Goal: Task Accomplishment & Management: Manage account settings

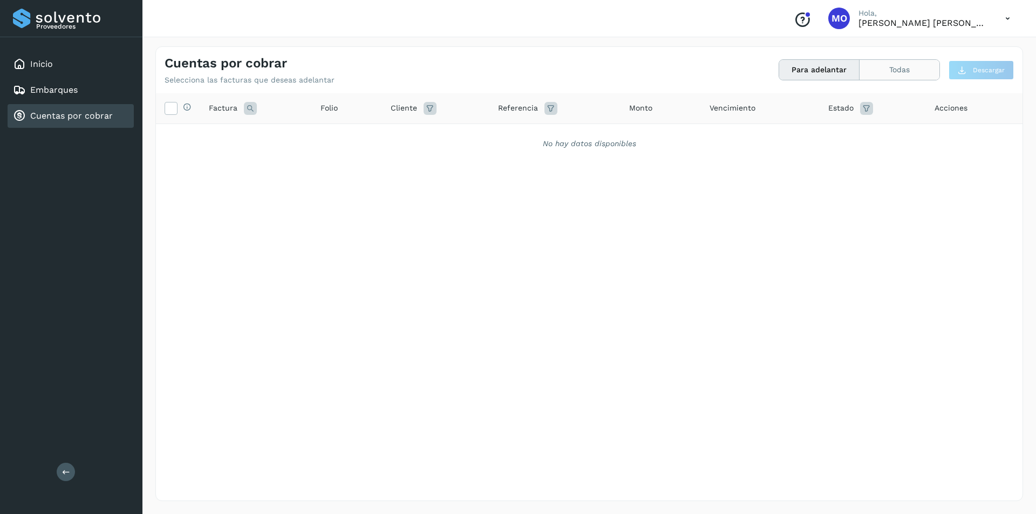
click at [884, 70] on button "Todas" at bounding box center [900, 70] width 80 height 20
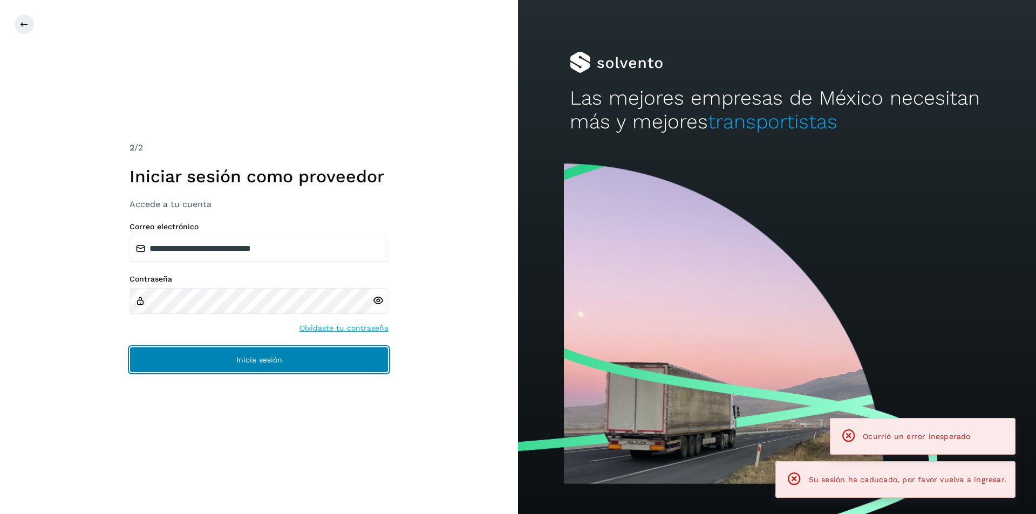
click at [282, 365] on button "Inicia sesión" at bounding box center [259, 360] width 259 height 26
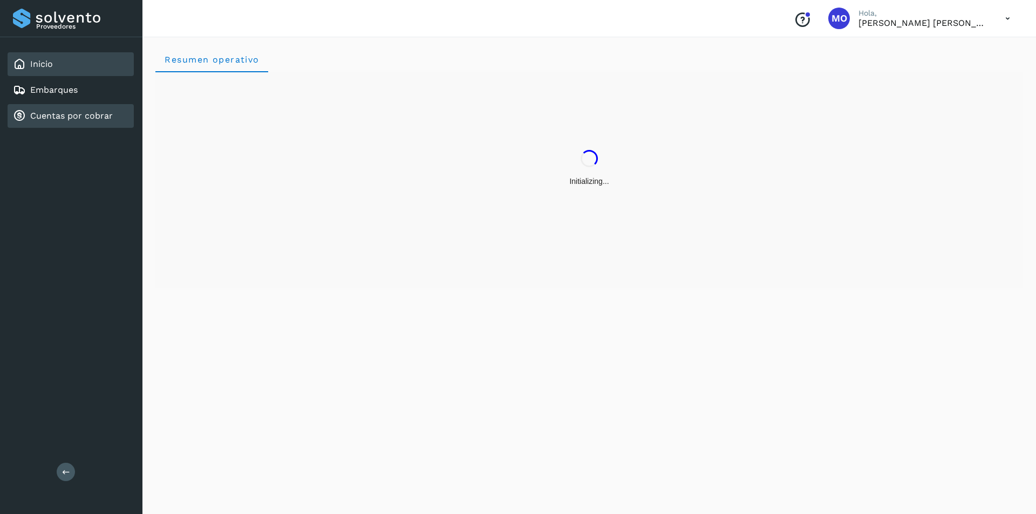
click at [92, 117] on link "Cuentas por cobrar" at bounding box center [71, 116] width 83 height 10
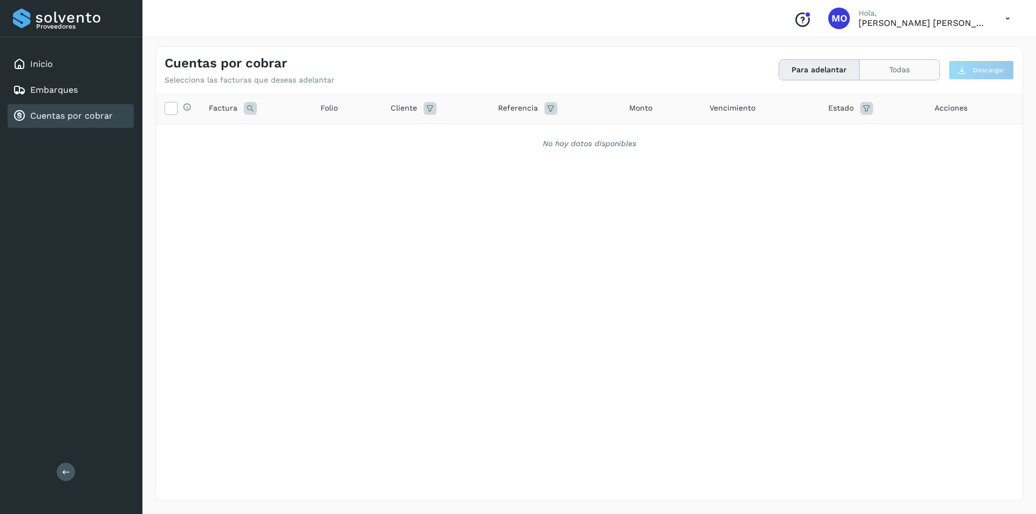
click at [900, 73] on button "Todas" at bounding box center [900, 70] width 80 height 20
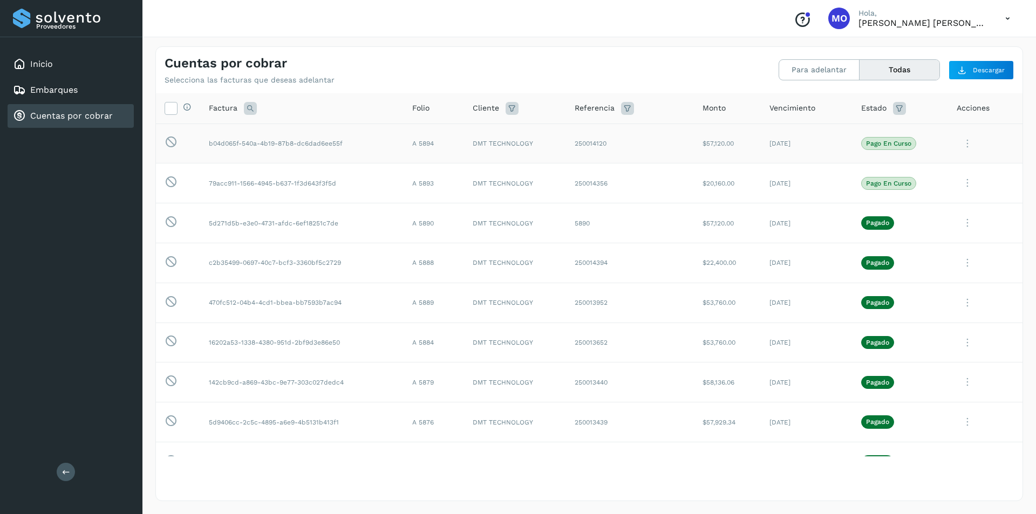
click at [961, 147] on icon at bounding box center [968, 144] width 22 height 22
click at [962, 293] on div at bounding box center [518, 257] width 1036 height 514
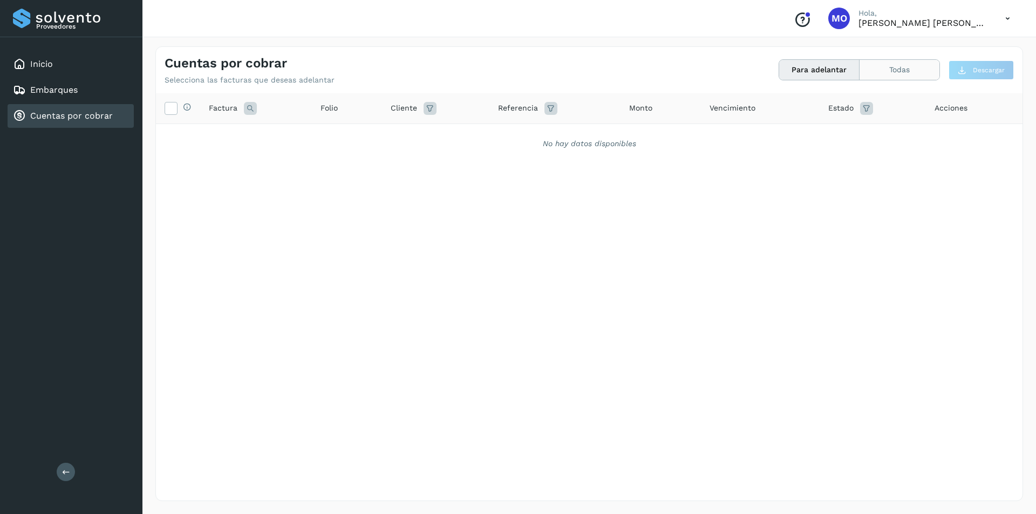
click at [914, 76] on button "Todas" at bounding box center [900, 70] width 80 height 20
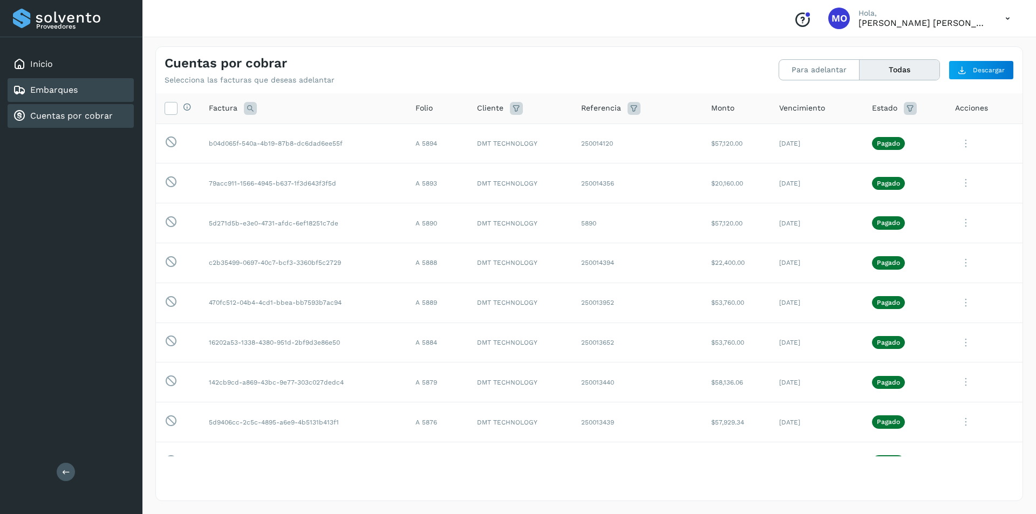
click at [69, 95] on link "Embarques" at bounding box center [54, 90] width 48 height 10
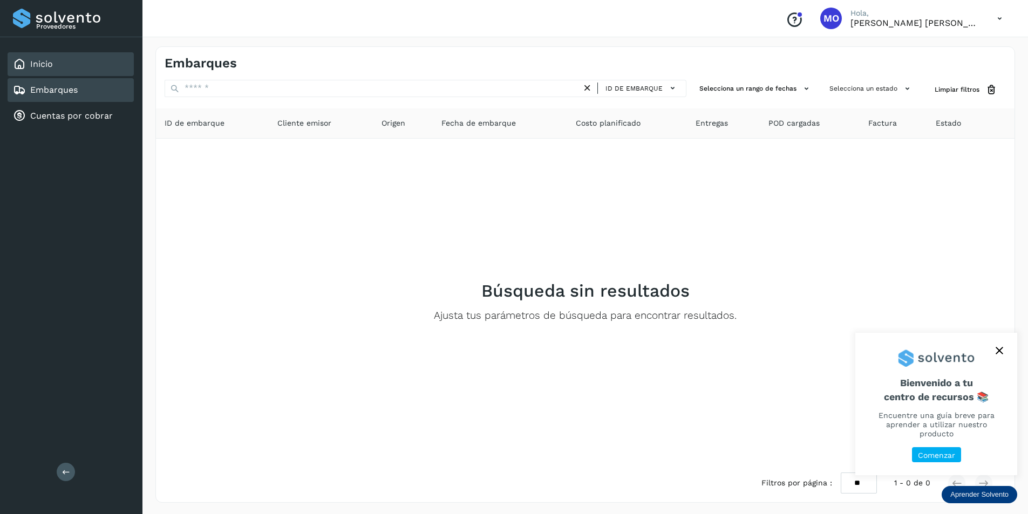
click at [76, 67] on div "Inicio" at bounding box center [71, 64] width 126 height 24
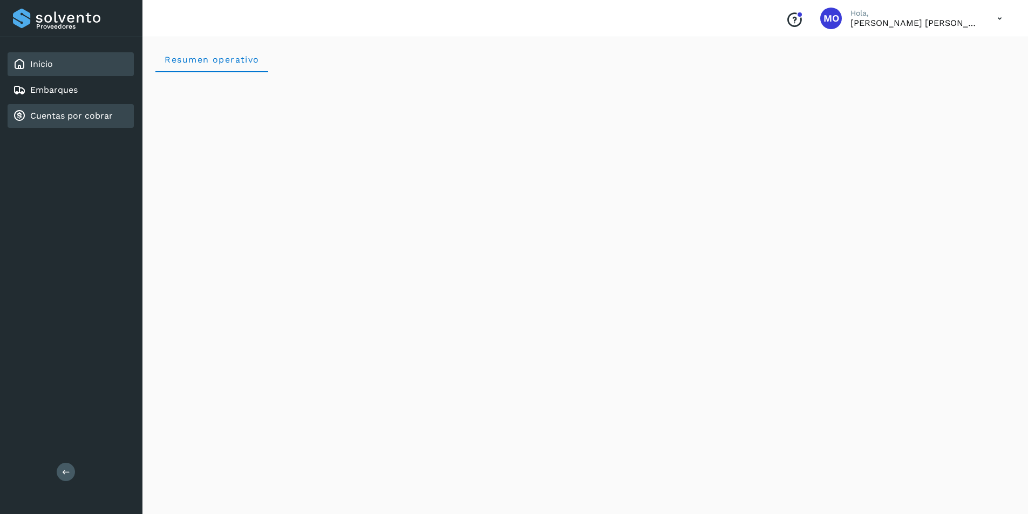
click at [81, 117] on link "Cuentas por cobrar" at bounding box center [71, 116] width 83 height 10
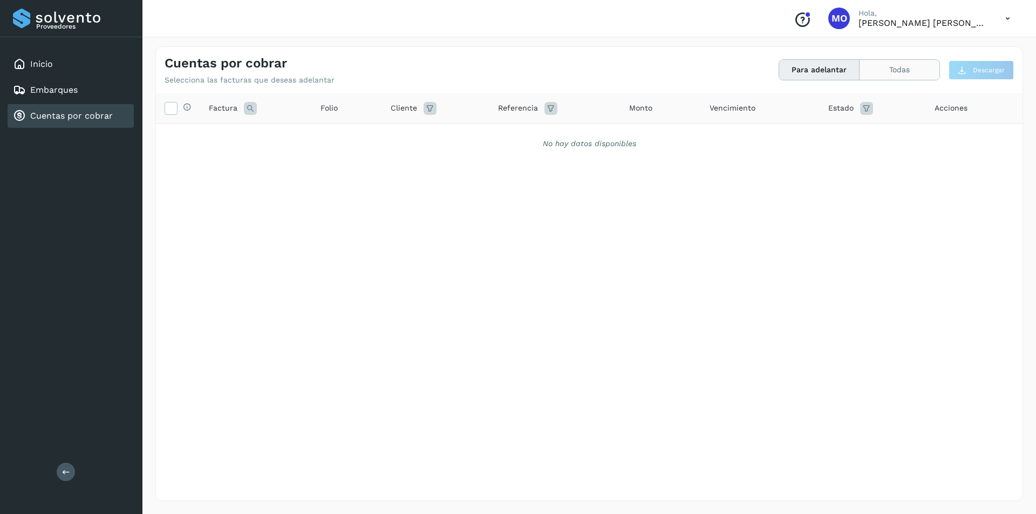
click at [880, 62] on button "Todas" at bounding box center [900, 70] width 80 height 20
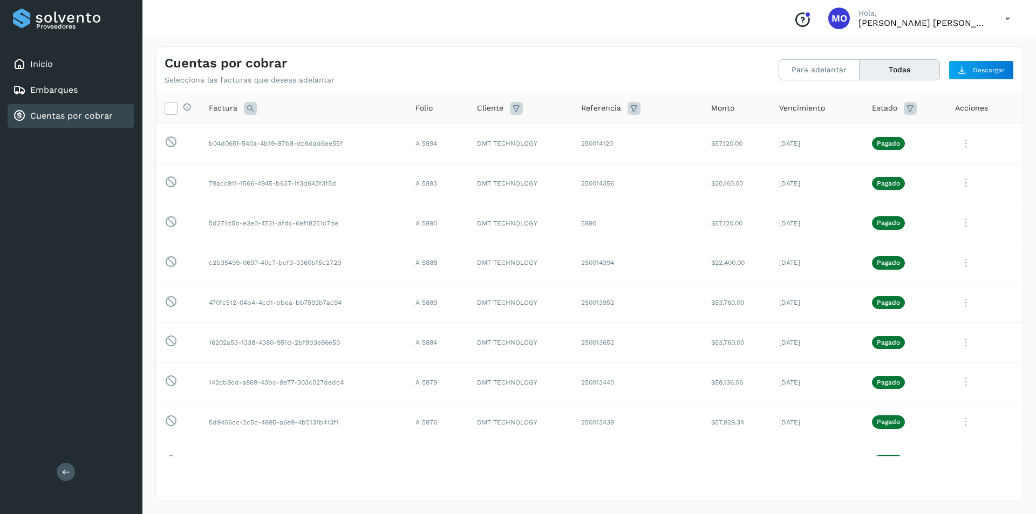
click at [70, 471] on icon at bounding box center [66, 472] width 8 height 8
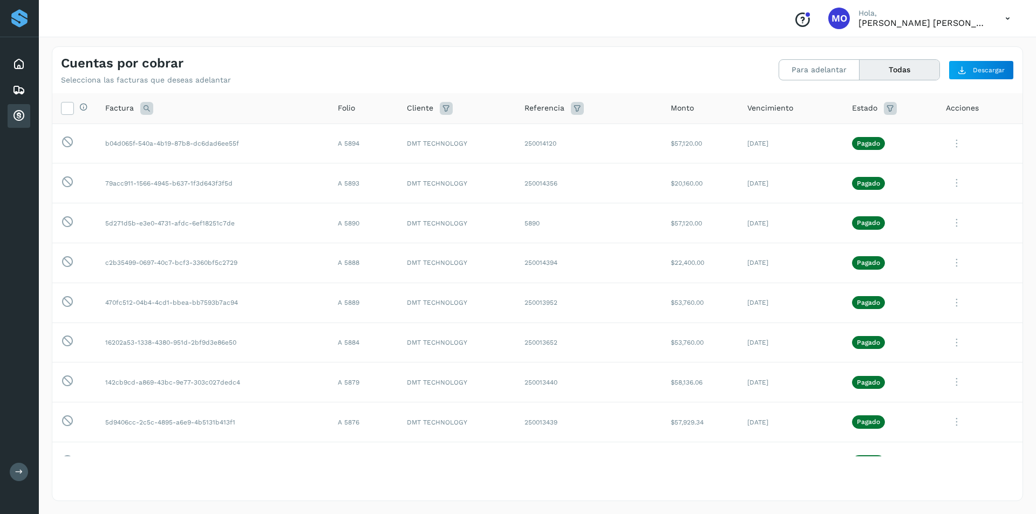
click at [1008, 18] on icon at bounding box center [1008, 19] width 22 height 22
click at [948, 40] on div "Cerrar sesión" at bounding box center [954, 48] width 128 height 21
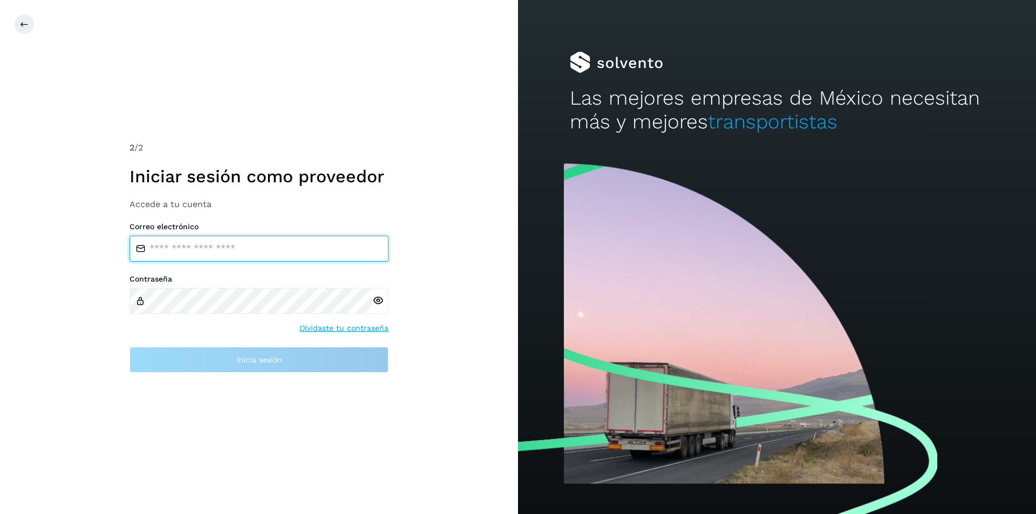
type input "**********"
